Goal: Task Accomplishment & Management: Use online tool/utility

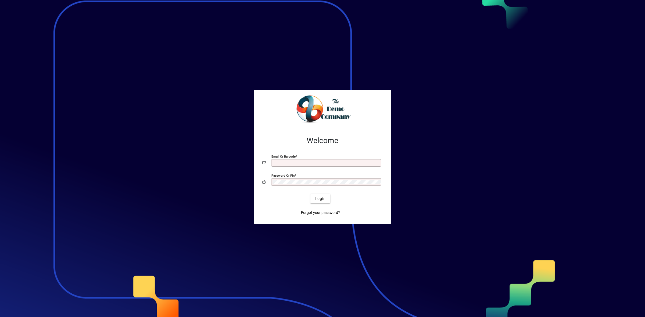
type input "**********"
drag, startPoint x: 0, startPoint y: 0, endPoint x: 323, endPoint y: 201, distance: 380.6
click at [323, 201] on span "Login" at bounding box center [320, 199] width 11 height 6
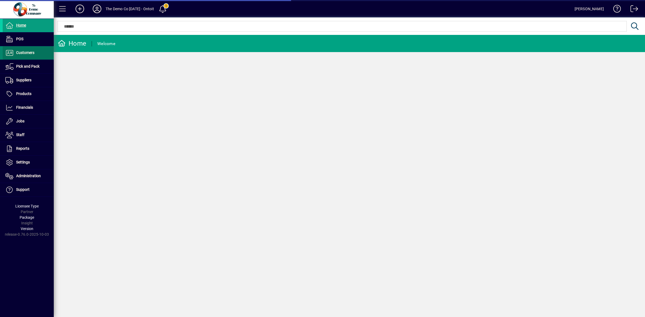
click at [22, 54] on span "Customers" at bounding box center [25, 53] width 18 height 4
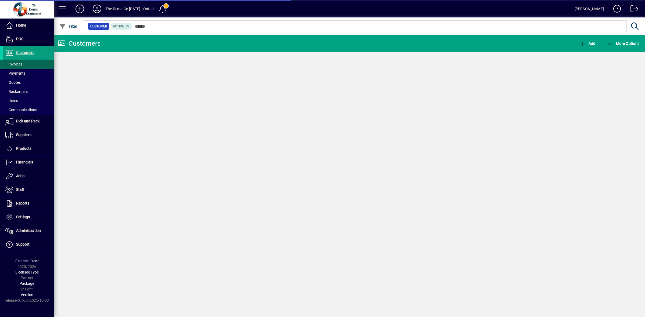
click at [20, 67] on span "Invoices" at bounding box center [13, 65] width 20 height 6
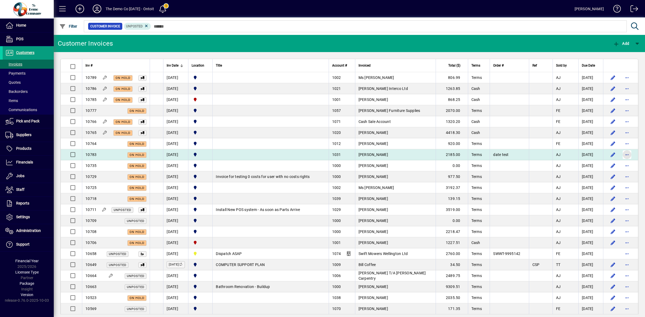
click at [621, 155] on span "button" at bounding box center [627, 154] width 13 height 13
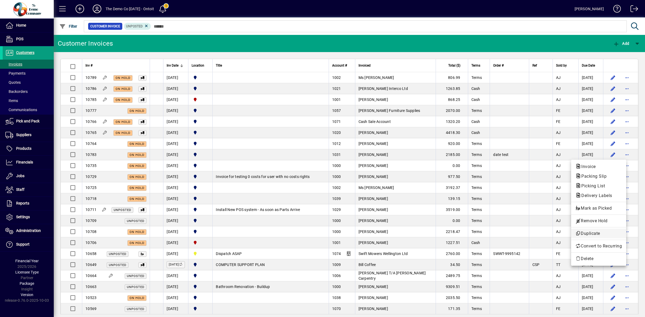
click at [595, 233] on span "Duplicate" at bounding box center [598, 234] width 46 height 6
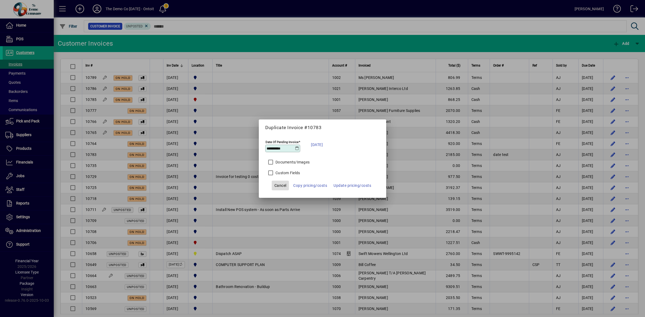
click at [286, 185] on span "button" at bounding box center [280, 185] width 17 height 13
